Goal: Find specific page/section: Find specific page/section

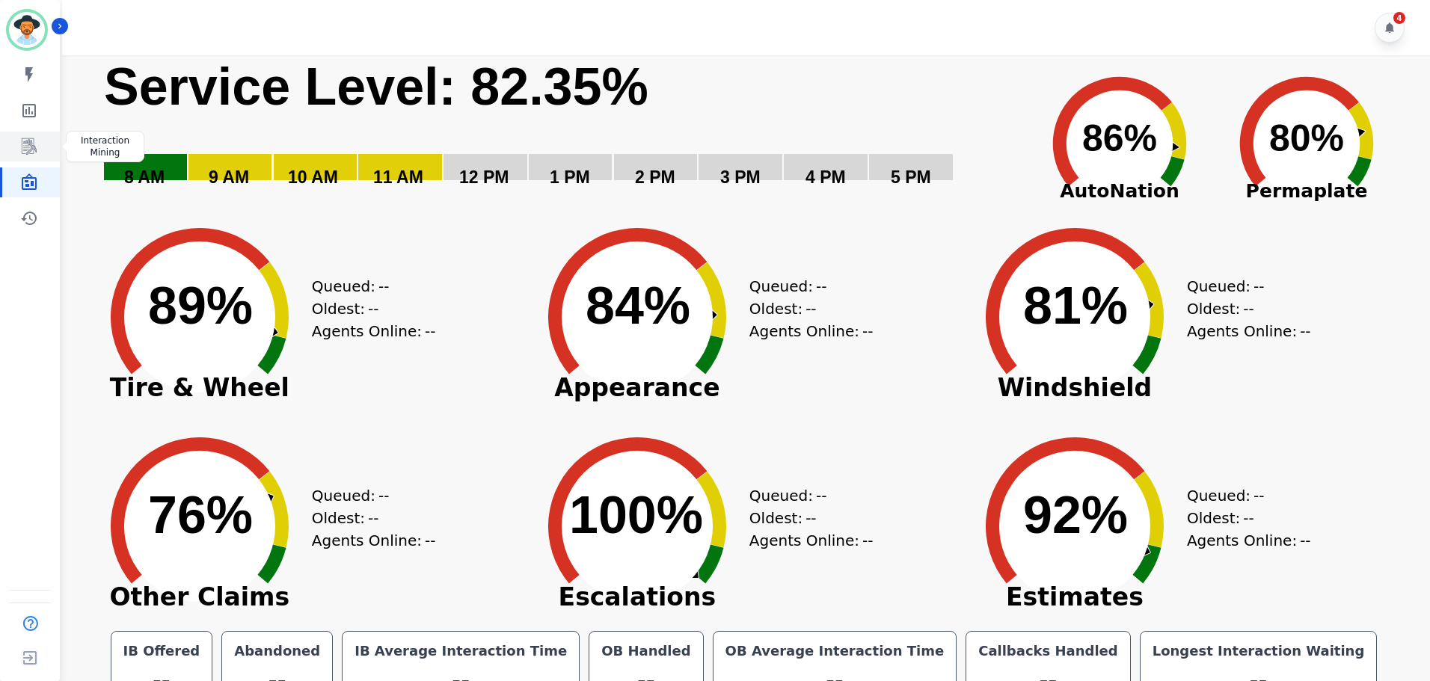
click at [26, 150] on icon "Sidebar" at bounding box center [29, 147] width 18 height 18
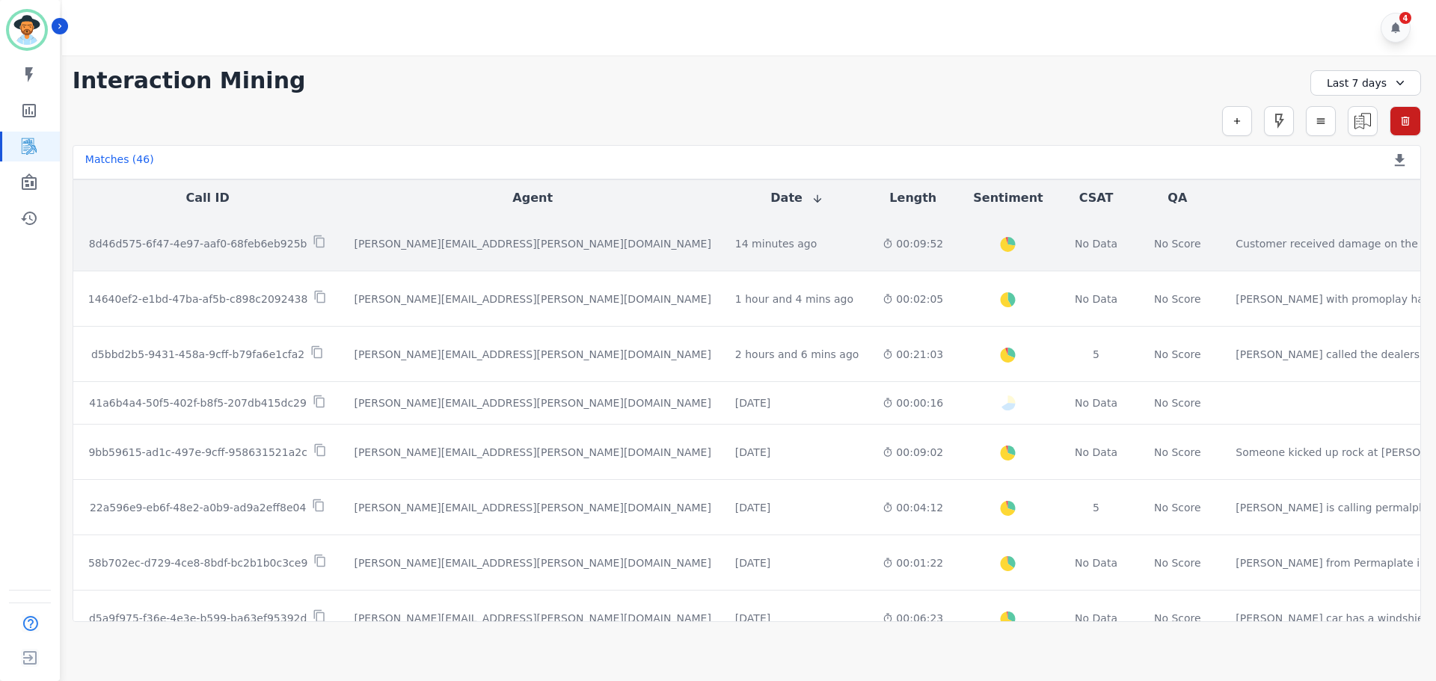
click at [225, 238] on p "8d46d575-6f47-4e97-aaf0-68feb6eb925b" at bounding box center [198, 243] width 218 height 15
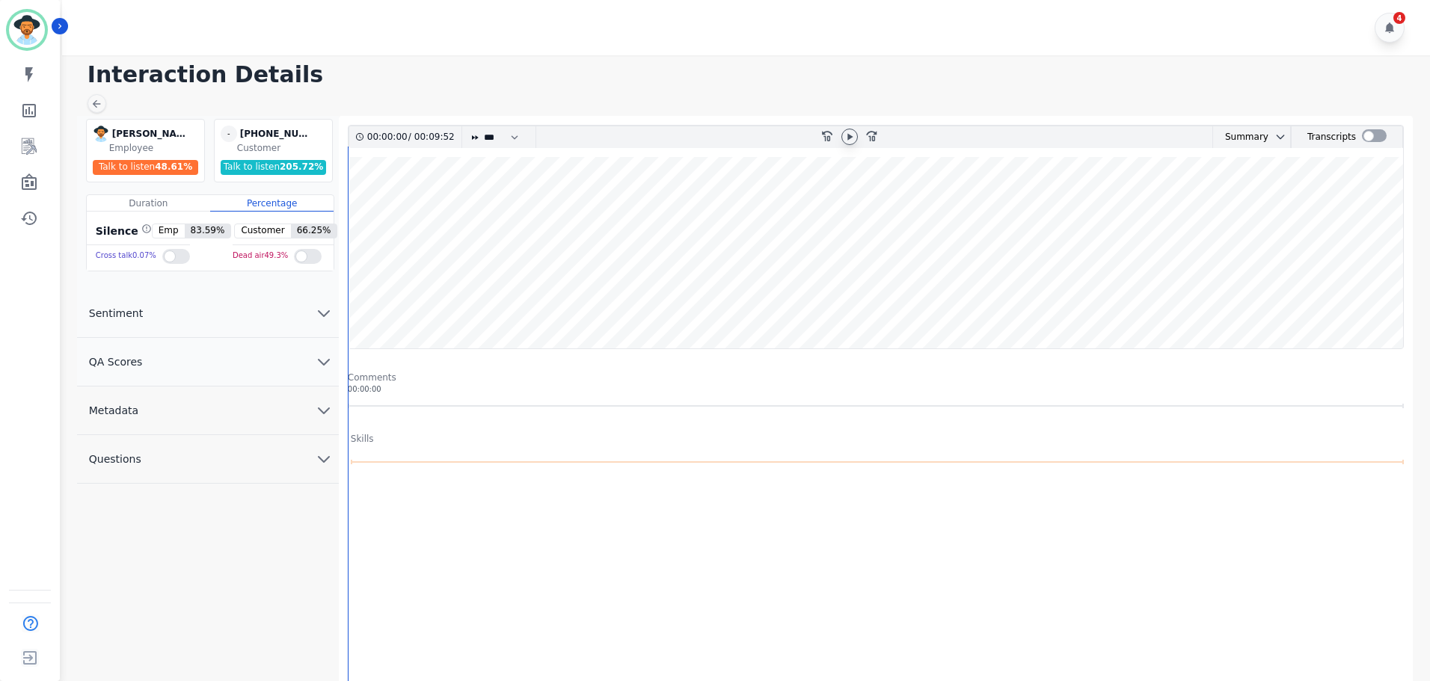
click at [845, 138] on icon at bounding box center [850, 137] width 12 height 12
drag, startPoint x: 423, startPoint y: 308, endPoint x: 523, endPoint y: 315, distance: 101.2
click at [523, 315] on wave at bounding box center [876, 252] width 1054 height 191
click at [949, 309] on wave at bounding box center [876, 252] width 1054 height 191
click at [849, 131] on icon at bounding box center [850, 137] width 12 height 12
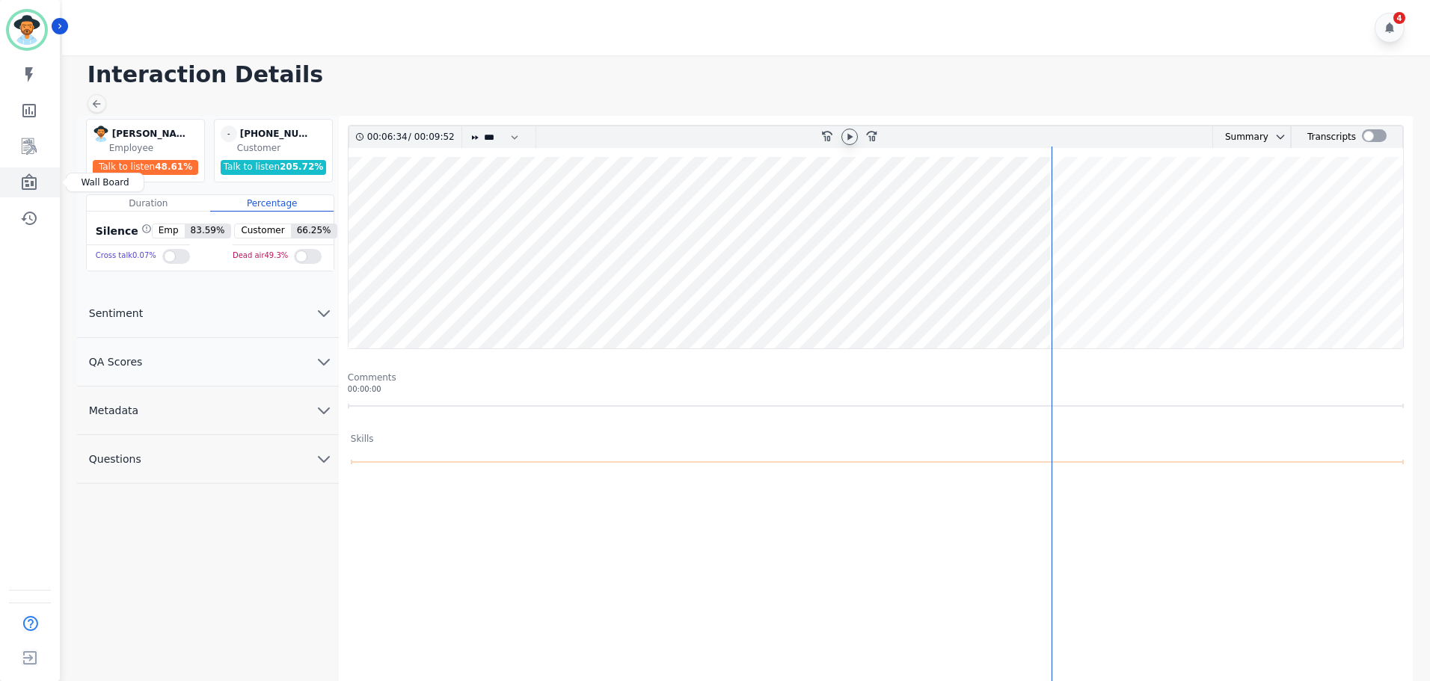
click at [22, 187] on icon "Sidebar" at bounding box center [29, 182] width 15 height 16
